Goal: Information Seeking & Learning: Learn about a topic

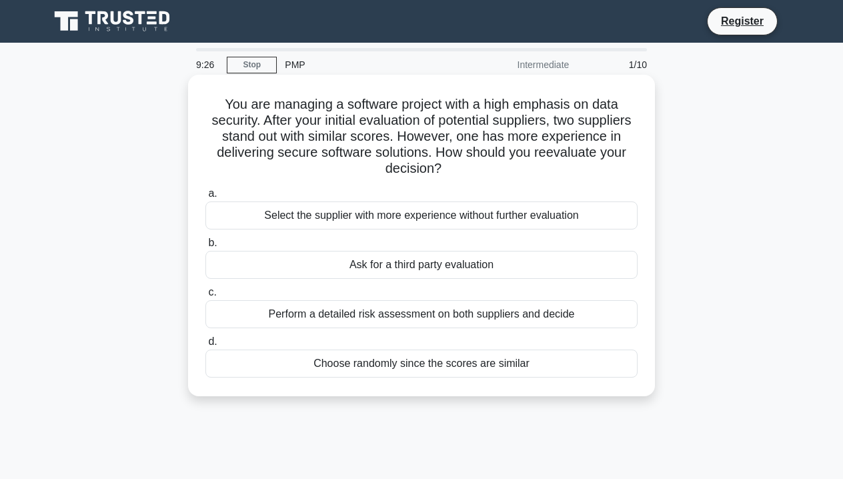
click at [393, 304] on div "Perform a detailed risk assessment on both suppliers and decide" at bounding box center [421, 314] width 432 height 28
click at [205, 297] on input "c. Perform a detailed risk assessment on both suppliers and decide" at bounding box center [205, 292] width 0 height 9
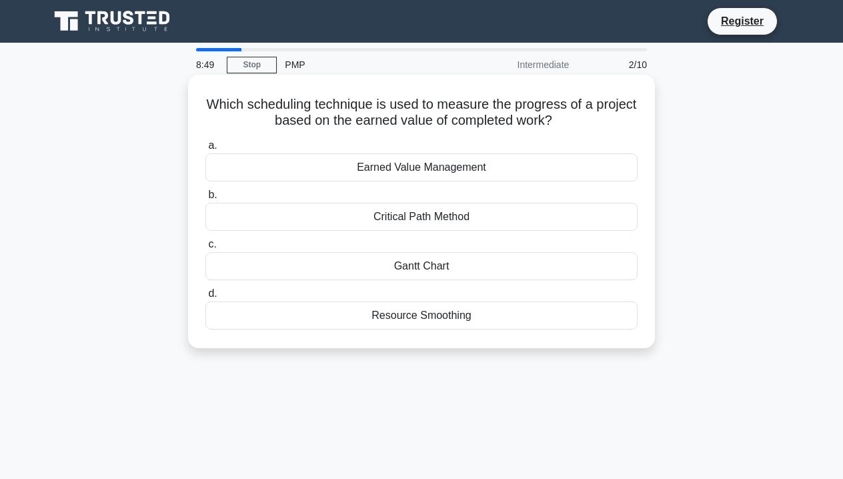
click at [464, 269] on div "Gantt Chart" at bounding box center [421, 266] width 432 height 28
click at [205, 249] on input "c. Gantt Chart" at bounding box center [205, 244] width 0 height 9
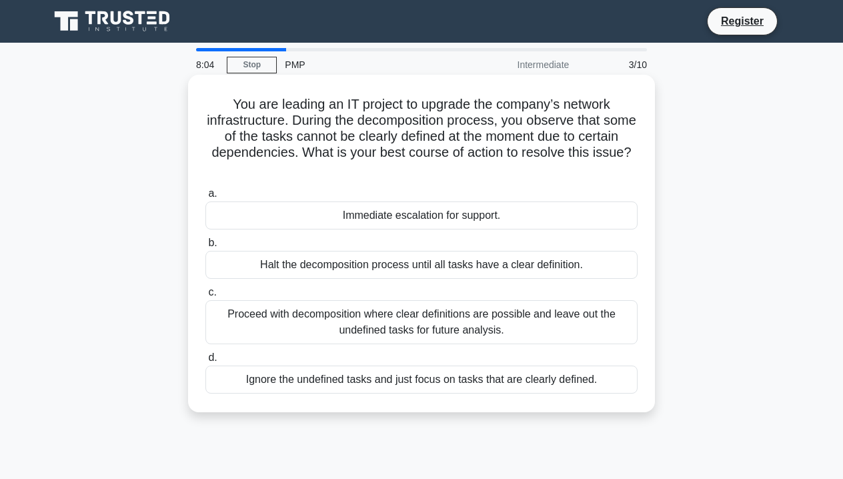
click at [468, 222] on div "Immediate escalation for support." at bounding box center [421, 215] width 432 height 28
click at [205, 198] on input "a. Immediate escalation for support." at bounding box center [205, 193] width 0 height 9
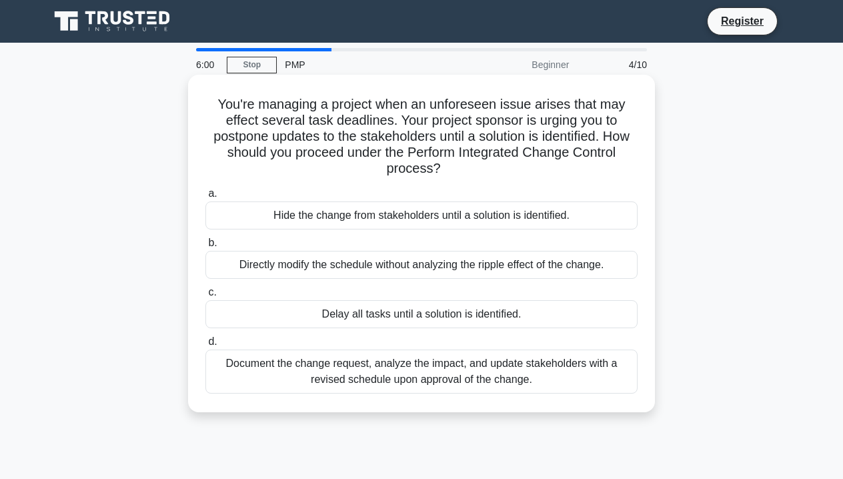
click at [410, 368] on div "Document the change request, analyze the impact, and update stakeholders with a…" at bounding box center [421, 372] width 432 height 44
click at [205, 346] on input "d. Document the change request, analyze the impact, and update stakeholders wit…" at bounding box center [205, 342] width 0 height 9
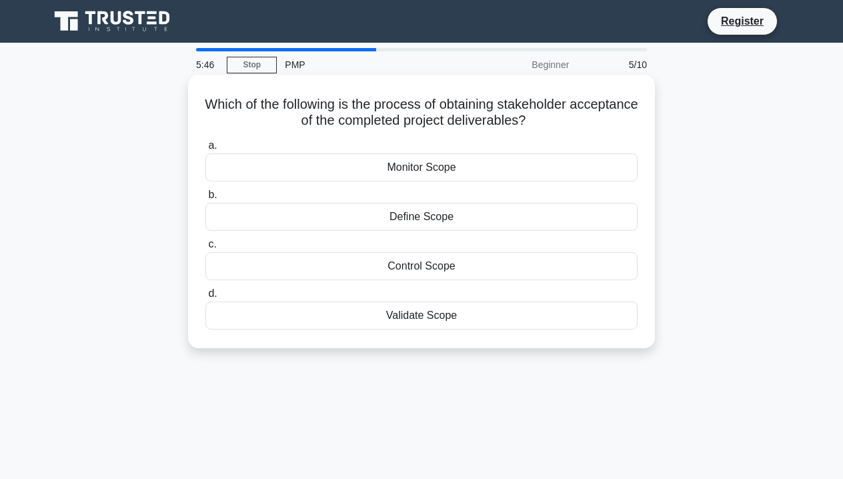
click at [464, 314] on div "Validate Scope" at bounding box center [421, 316] width 432 height 28
click at [205, 298] on input "d. Validate Scope" at bounding box center [205, 294] width 0 height 9
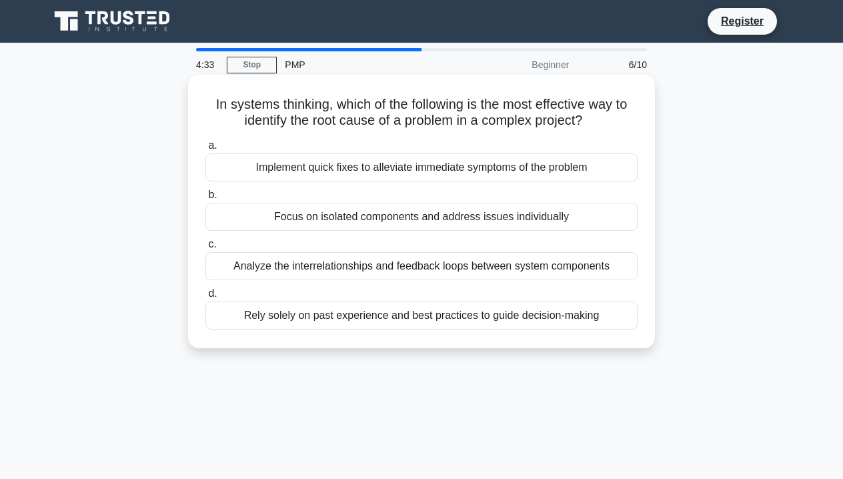
click at [472, 271] on div "Analyze the interrelationships and feedback loops between system components" at bounding box center [421, 266] width 432 height 28
click at [205, 249] on input "c. Analyze the interrelationships and feedback loops between system components" at bounding box center [205, 244] width 0 height 9
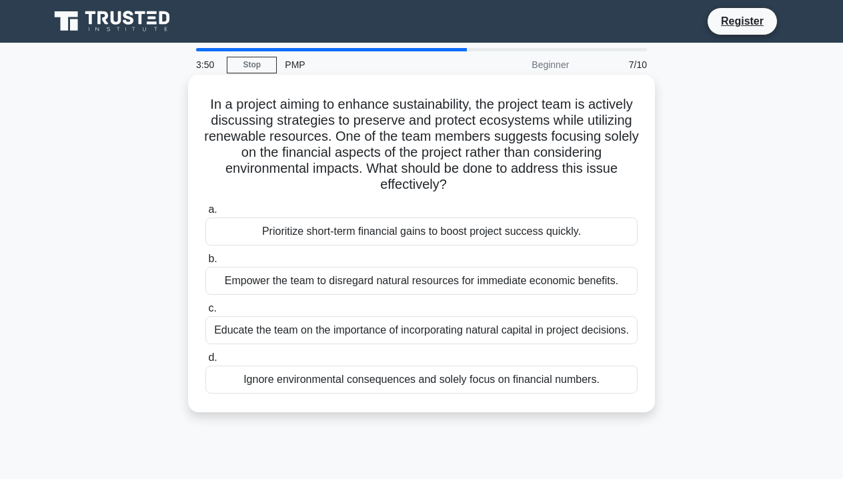
click at [448, 332] on div "Educate the team on the importance of incorporating natural capital in project …" at bounding box center [421, 330] width 432 height 28
click at [205, 313] on input "c. Educate the team on the importance of incorporating natural capital in proje…" at bounding box center [205, 308] width 0 height 9
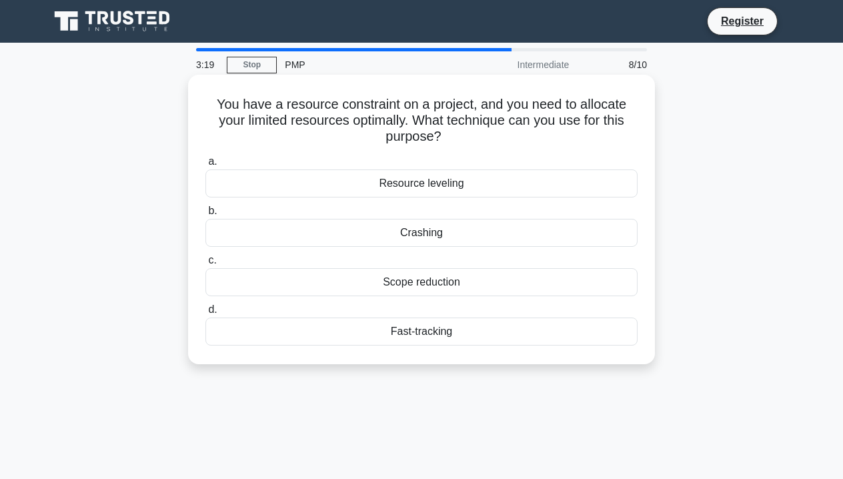
click at [455, 184] on div "Resource leveling" at bounding box center [421, 183] width 432 height 28
click at [205, 166] on input "a. Resource leveling" at bounding box center [205, 161] width 0 height 9
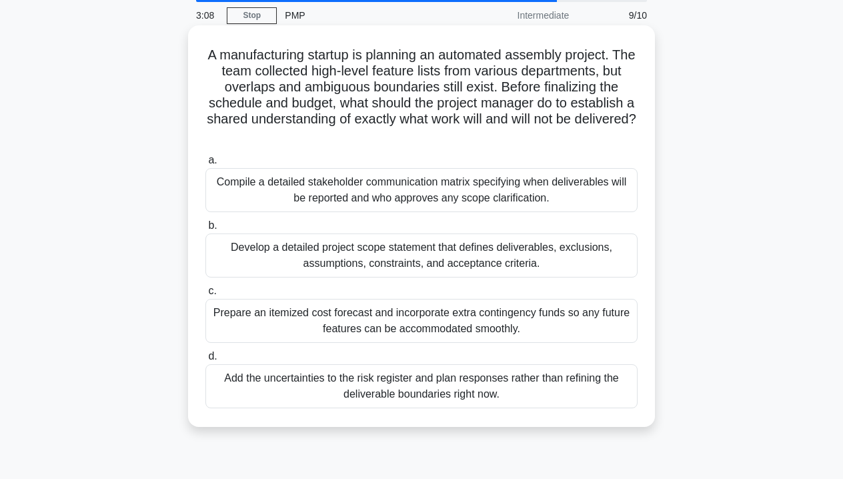
scroll to position [50, 0]
click at [562, 250] on div "Develop a detailed project scope statement that defines deliverables, exclusion…" at bounding box center [421, 255] width 432 height 44
click at [205, 230] on input "b. Develop a detailed project scope statement that defines deliverables, exclus…" at bounding box center [205, 225] width 0 height 9
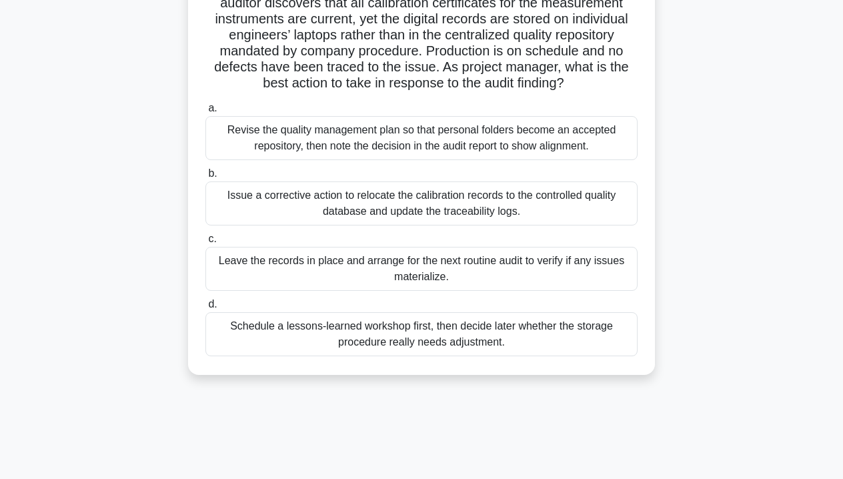
scroll to position [117, 0]
click at [400, 208] on div "Issue a corrective action to relocate the calibration records to the controlled…" at bounding box center [421, 204] width 432 height 44
click at [205, 179] on input "b. Issue a corrective action to relocate the calibration records to the control…" at bounding box center [205, 174] width 0 height 9
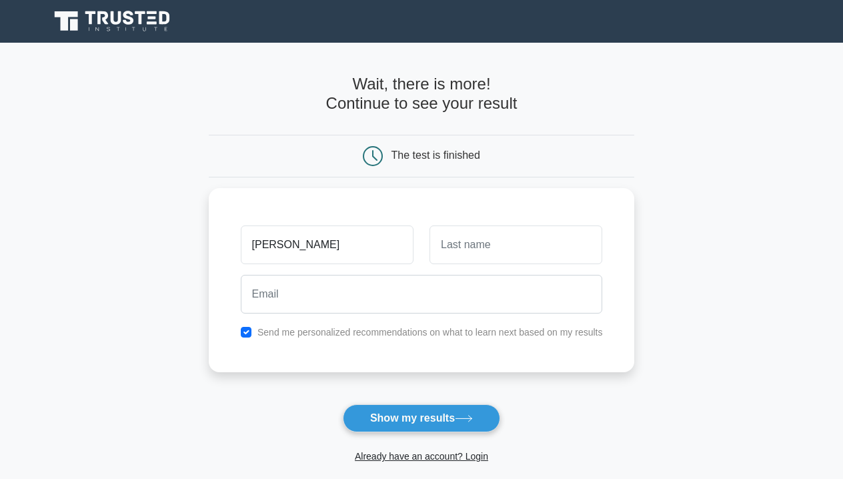
type input "[PERSON_NAME]"
type input "Barghouthi"
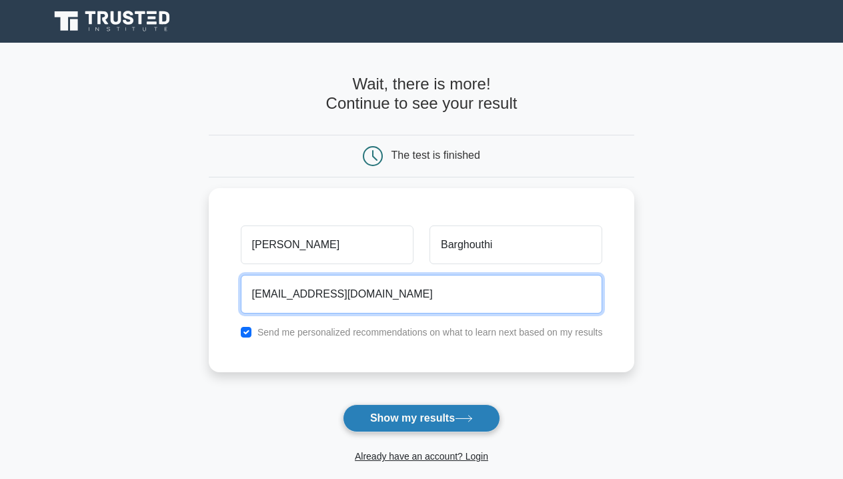
type input "aboodhussam95@gmail.com"
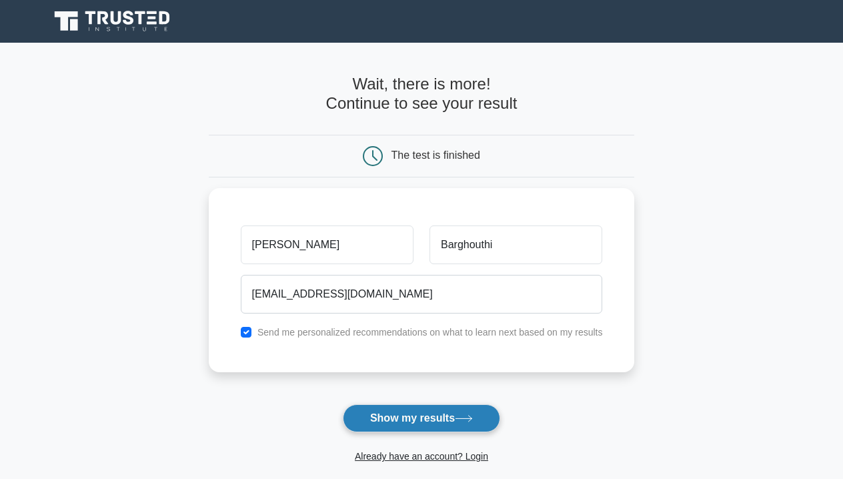
click at [444, 417] on button "Show my results" at bounding box center [421, 418] width 157 height 28
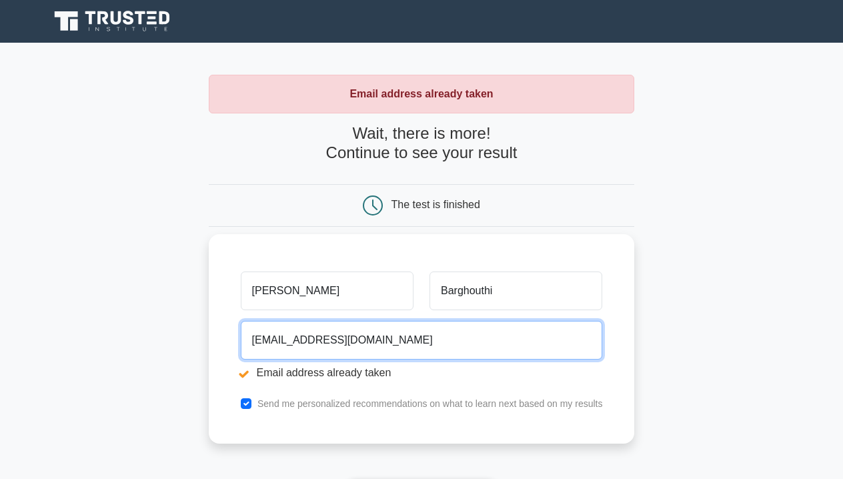
click at [463, 333] on input "[EMAIL_ADDRESS][DOMAIN_NAME]" at bounding box center [422, 340] width 362 height 39
click at [463, 333] on input "aboodhussam95@gmail.com" at bounding box center [422, 340] width 362 height 39
type input "abdelrahmanbarbar96@gmail.com"
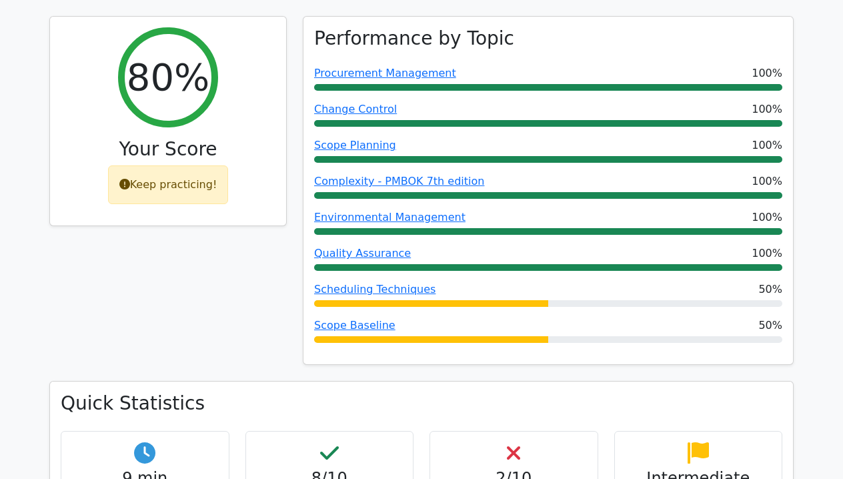
scroll to position [583, 0]
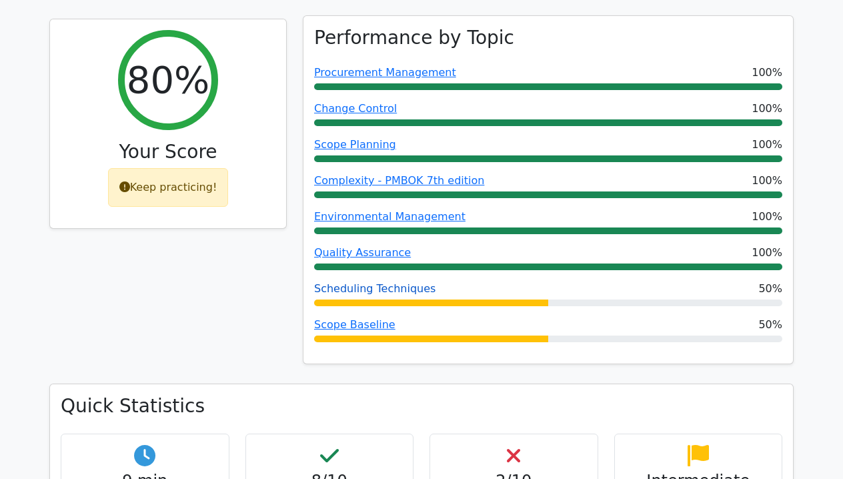
click at [388, 282] on link "Scheduling Techniques" at bounding box center [374, 288] width 121 height 13
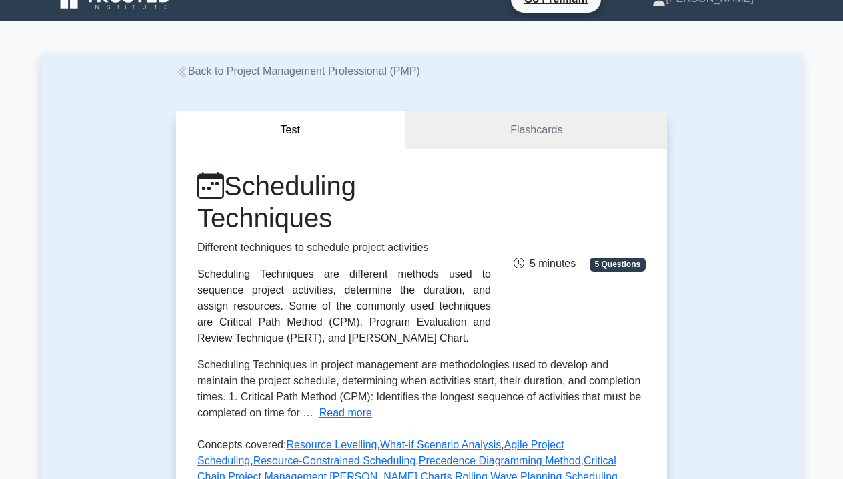
scroll to position [20, 0]
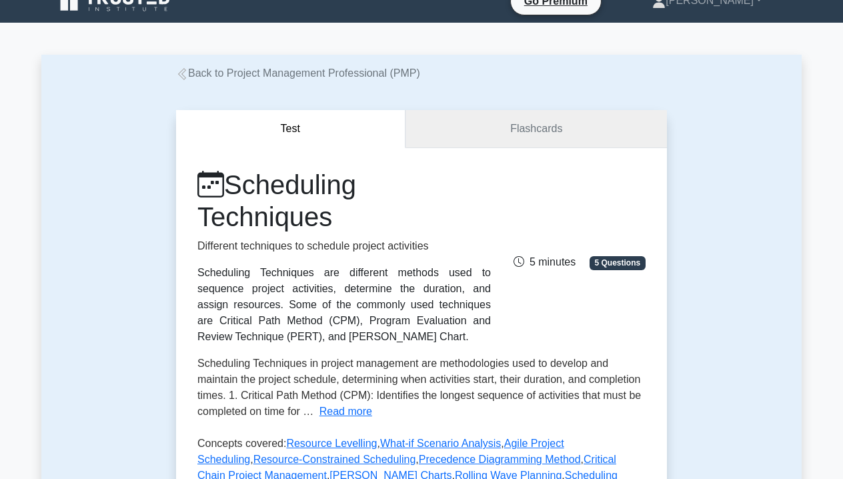
click at [526, 117] on link "Flashcards" at bounding box center [537, 129] width 262 height 38
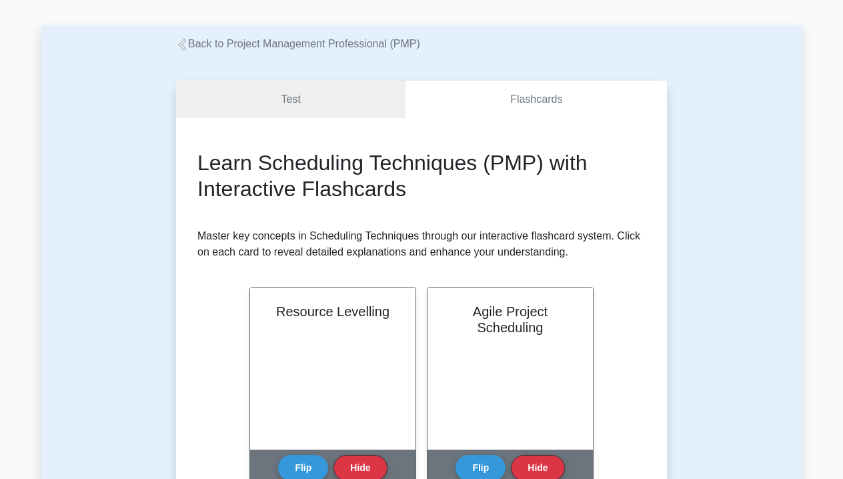
scroll to position [44, 0]
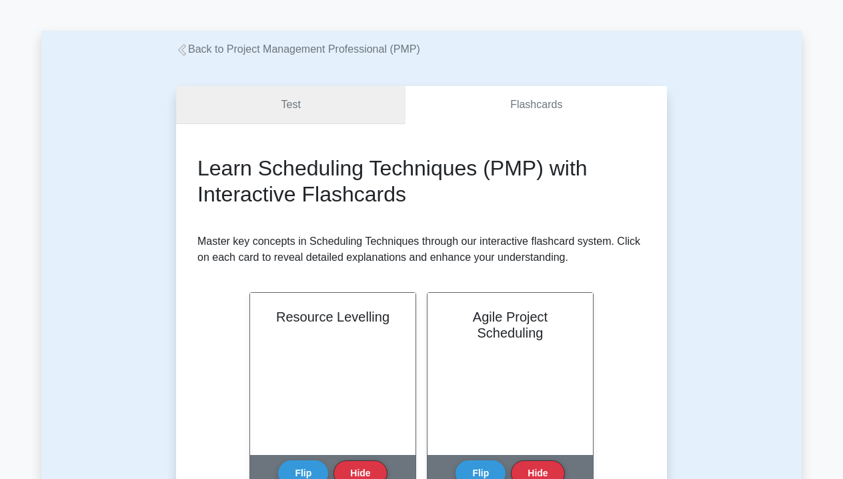
click at [332, 119] on link "Test" at bounding box center [291, 105] width 230 height 38
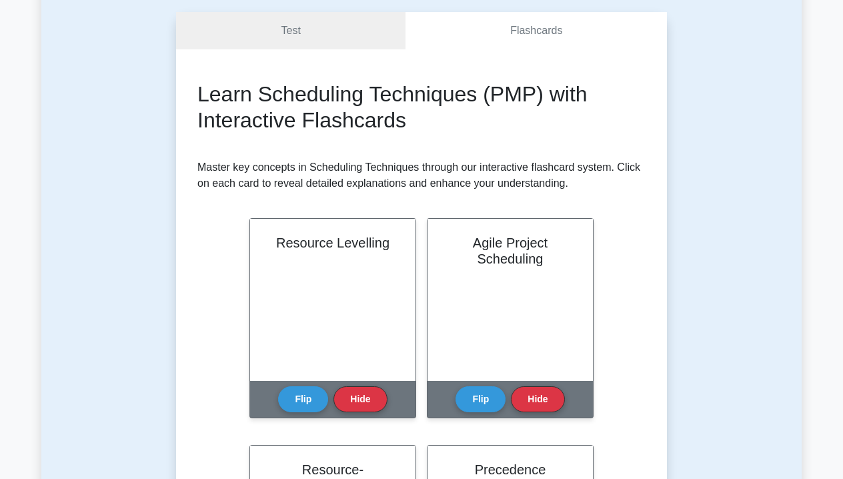
scroll to position [133, 0]
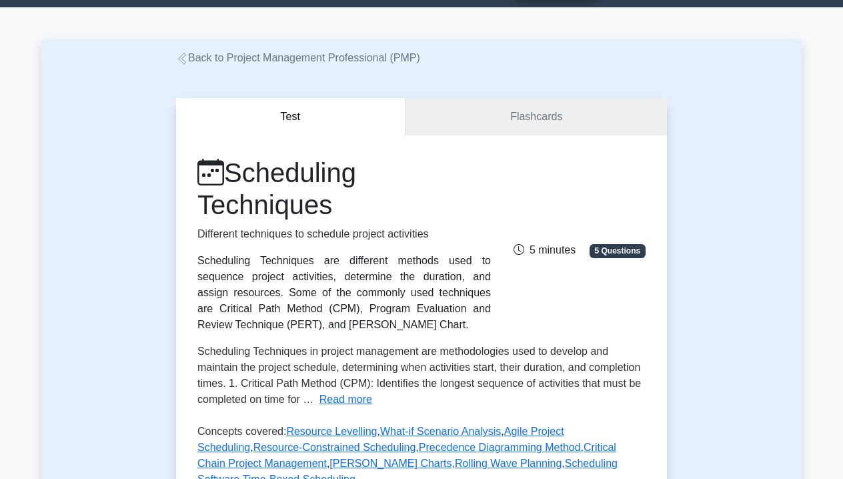
scroll to position [12, 0]
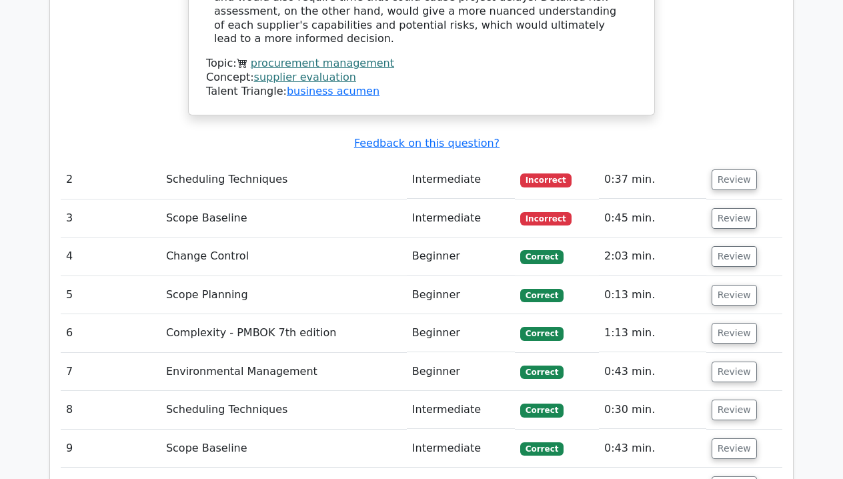
scroll to position [1731, 0]
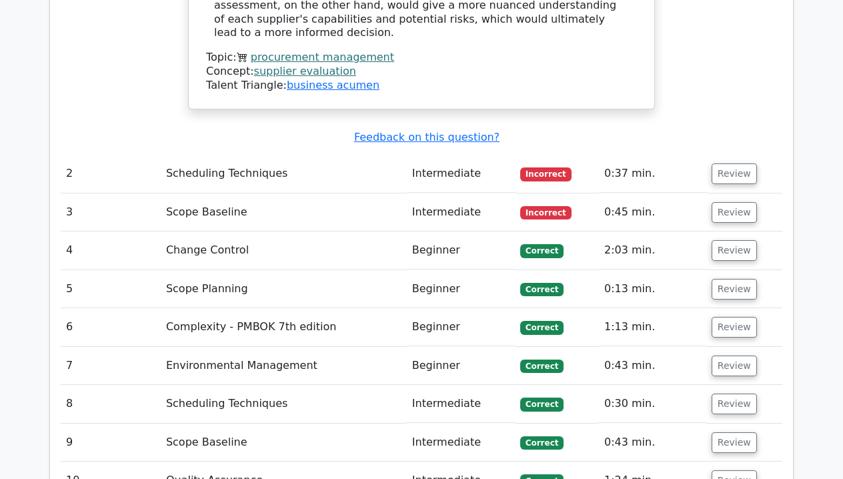
click at [440, 193] on td "Intermediate" at bounding box center [461, 212] width 108 height 38
click at [725, 163] on button "Review" at bounding box center [734, 173] width 45 height 21
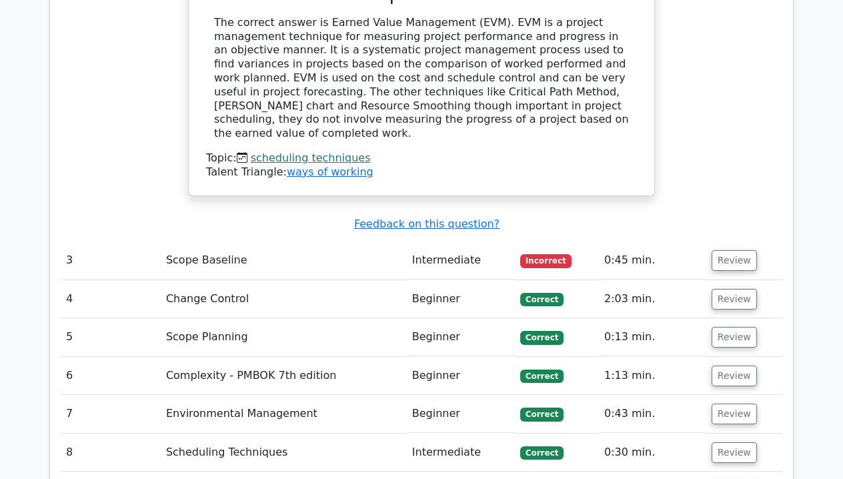
scroll to position [2182, 0]
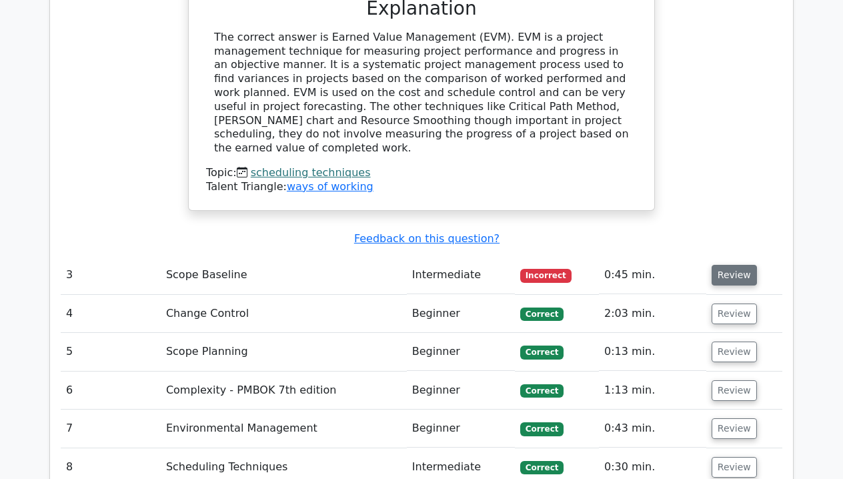
click at [742, 265] on button "Review" at bounding box center [734, 275] width 45 height 21
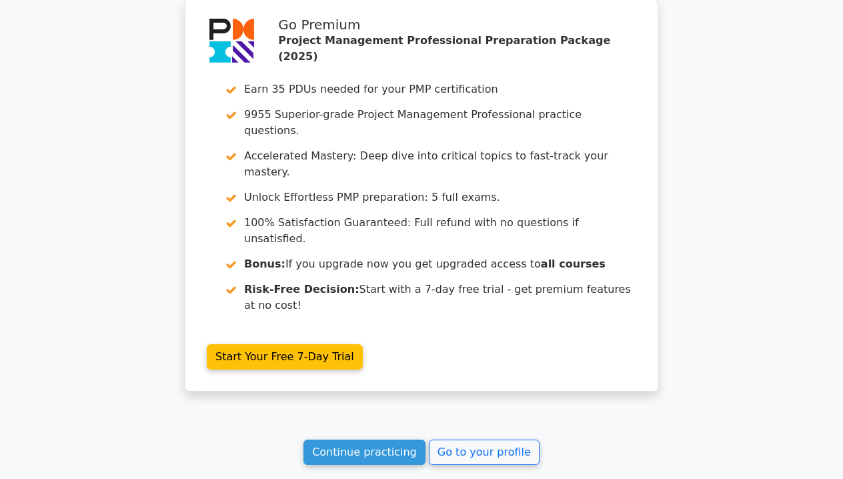
scroll to position [3451, 0]
